Goal: Information Seeking & Learning: Learn about a topic

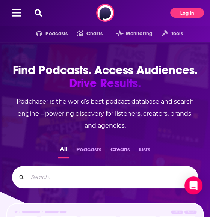
click at [186, 12] on button "Log In" at bounding box center [187, 13] width 34 height 10
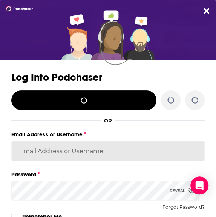
type input "Shift_2"
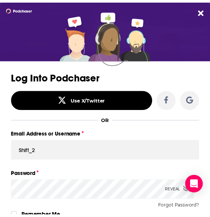
scroll to position [38, 0]
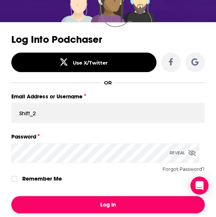
click at [109, 202] on button "Log In" at bounding box center [107, 204] width 193 height 17
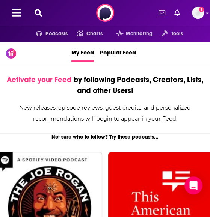
click at [41, 14] on icon at bounding box center [39, 13] width 8 height 8
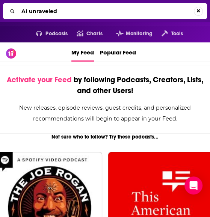
type input "AI unraveled"
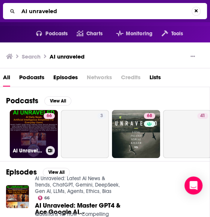
click at [27, 132] on link "66 AI Unraveled: Latest AI News & Trends, ChatGPT, Gemini, DeepSeek, Gen AI, LL…" at bounding box center [34, 134] width 48 height 48
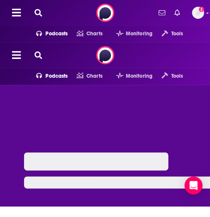
click at [27, 132] on div at bounding box center [105, 146] width 210 height 122
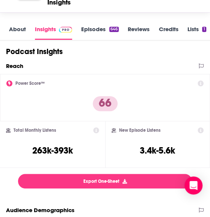
scroll to position [104, 0]
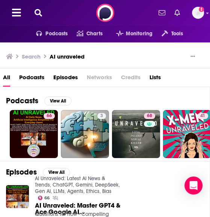
click at [36, 14] on icon at bounding box center [39, 13] width 8 height 8
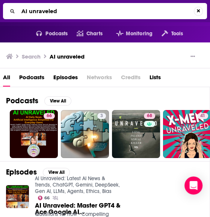
click at [63, 2] on div "AI unraveled" at bounding box center [105, 11] width 210 height 22
drag, startPoint x: 32, startPoint y: 15, endPoint x: -2, endPoint y: 17, distance: 33.5
click at [0, 17] on html "Podcasts Features Solutions Account Company Resources Say Hello </> Developer A…" at bounding box center [105, 108] width 210 height 217
type input "threat vector"
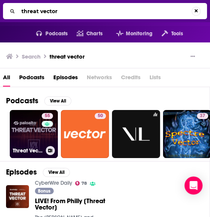
click at [27, 121] on link "55 Threat Vector by Palo Alto Networks" at bounding box center [34, 134] width 48 height 48
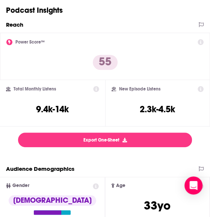
scroll to position [132, 0]
